Goal: Find contact information: Find contact information

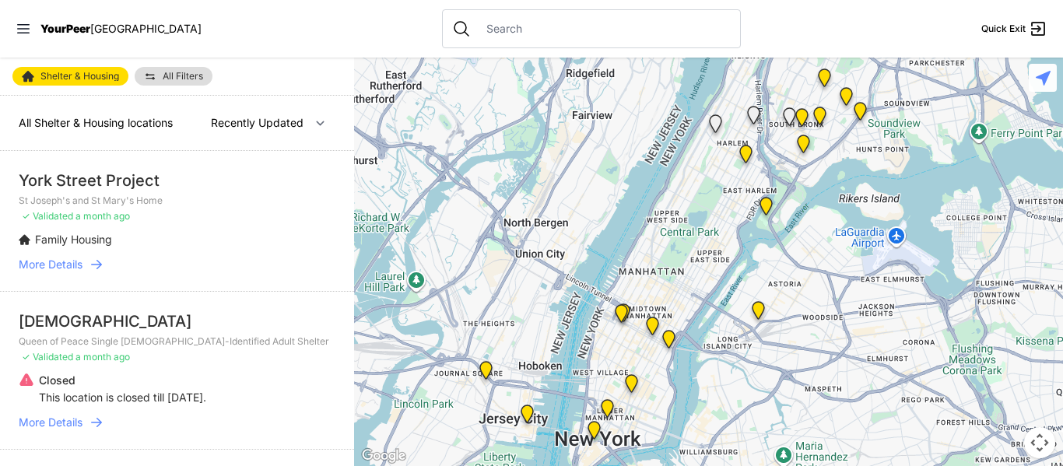
drag, startPoint x: 797, startPoint y: 363, endPoint x: 749, endPoint y: 289, distance: 87.8
click at [749, 289] on div at bounding box center [708, 262] width 709 height 408
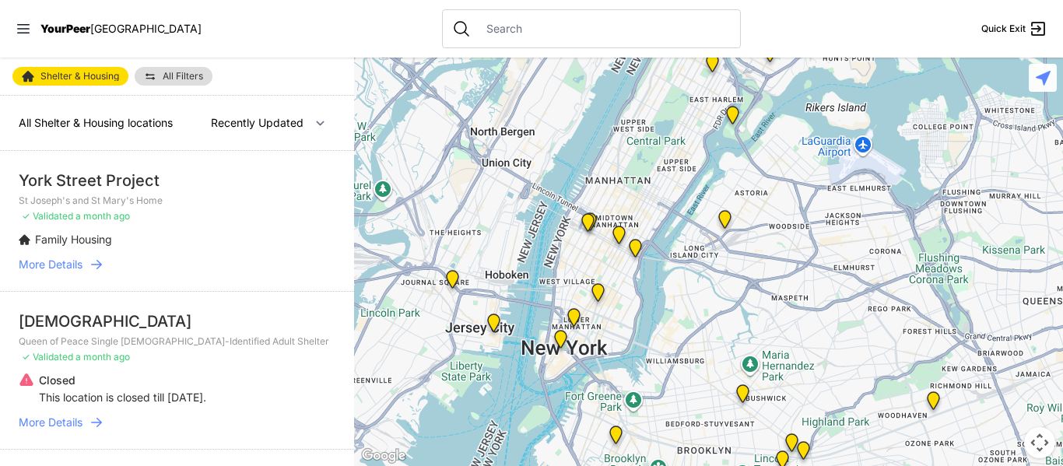
drag, startPoint x: 778, startPoint y: 377, endPoint x: 749, endPoint y: 253, distance: 127.8
click at [745, 244] on div at bounding box center [708, 262] width 709 height 408
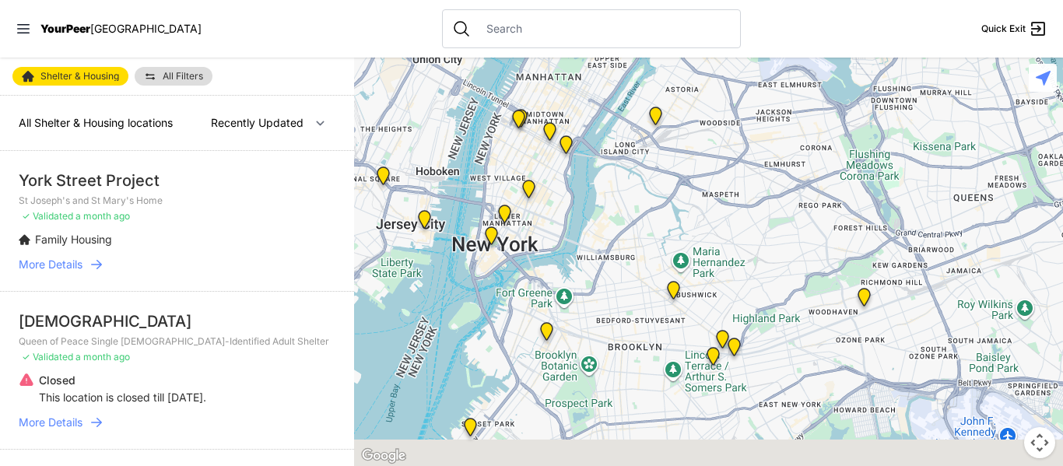
drag, startPoint x: 831, startPoint y: 419, endPoint x: 747, endPoint y: 350, distance: 108.4
click at [750, 350] on div at bounding box center [708, 262] width 709 height 408
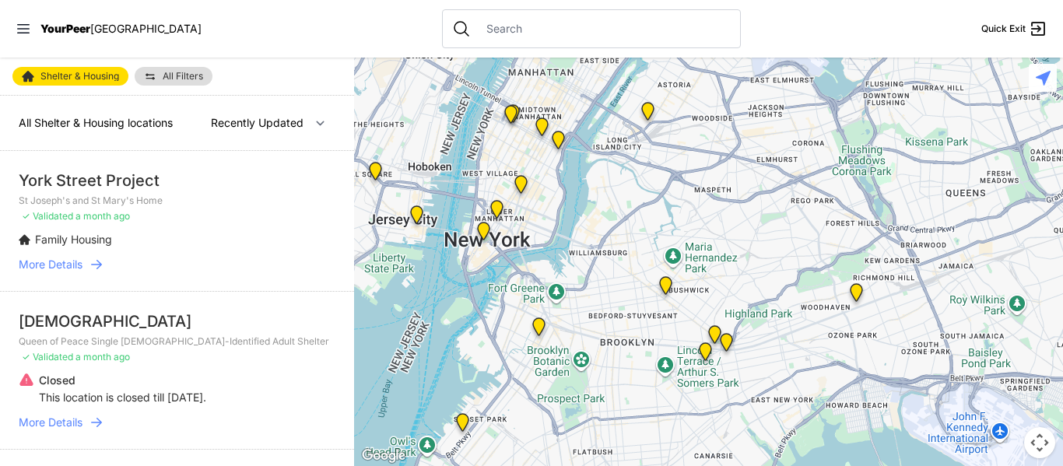
click at [705, 351] on img "Continuous Access Adult Drop-In (CADI)" at bounding box center [705, 354] width 32 height 37
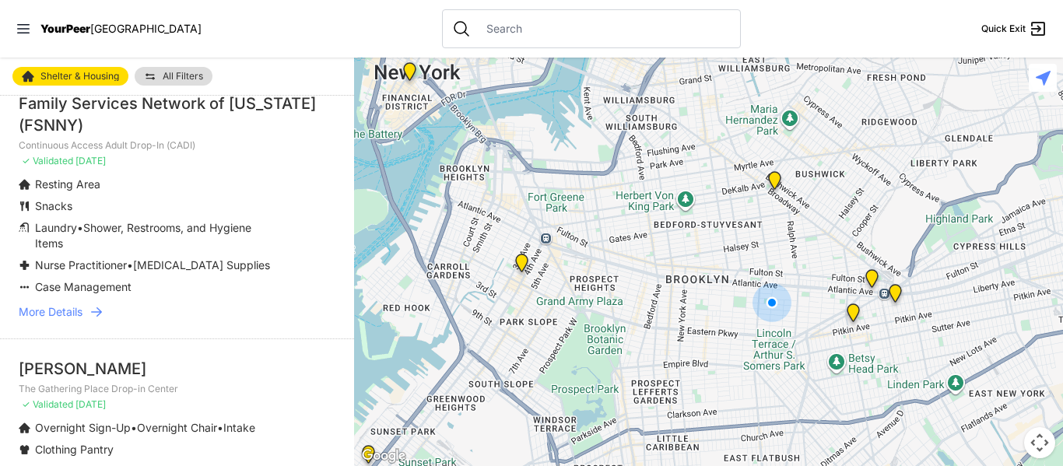
scroll to position [75, 0]
click at [71, 321] on span "More Details" at bounding box center [51, 314] width 64 height 16
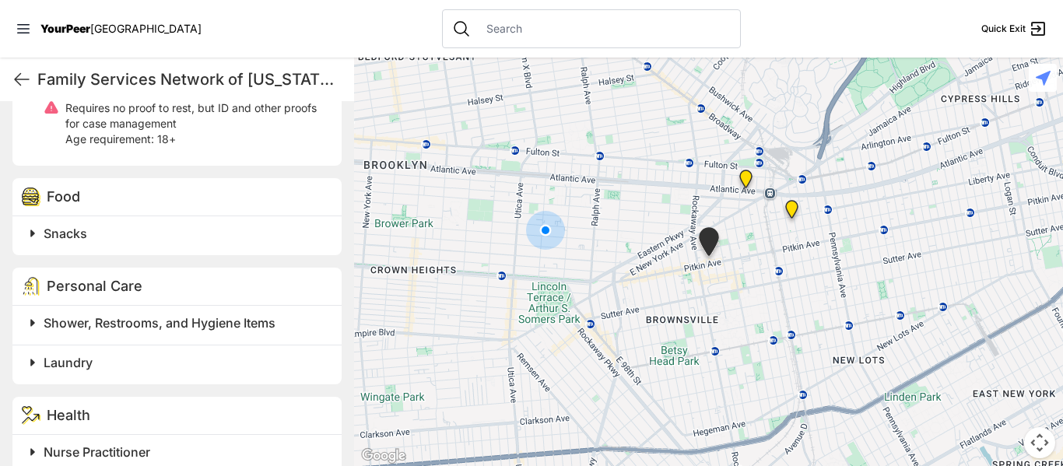
scroll to position [881, 0]
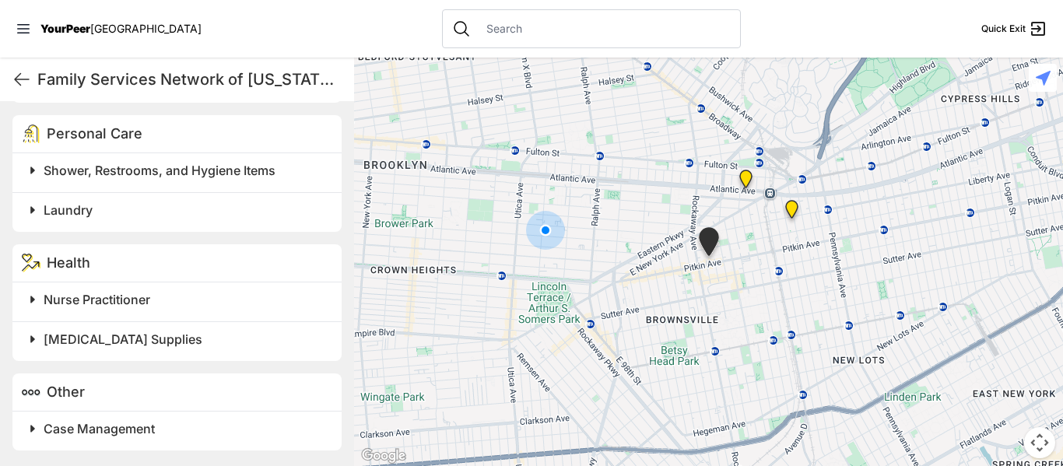
click at [169, 420] on h2 "Case Management" at bounding box center [183, 428] width 279 height 19
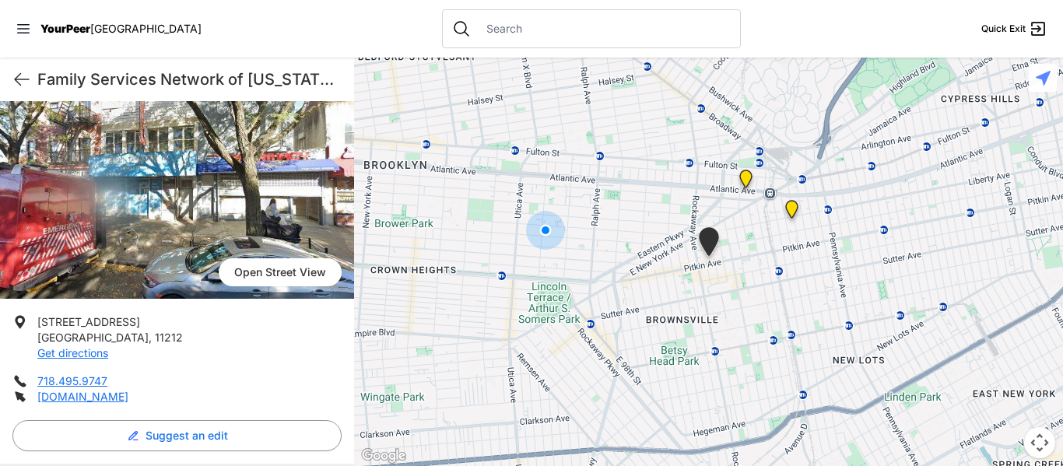
scroll to position [124, 0]
click at [75, 397] on link "[DOMAIN_NAME]" at bounding box center [82, 395] width 91 height 13
